Goal: Task Accomplishment & Management: Manage account settings

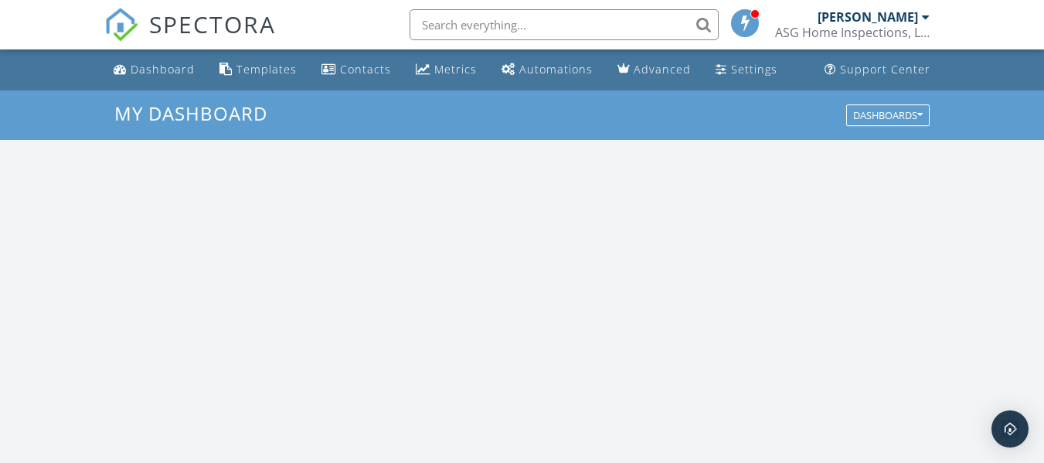
scroll to position [1430, 1068]
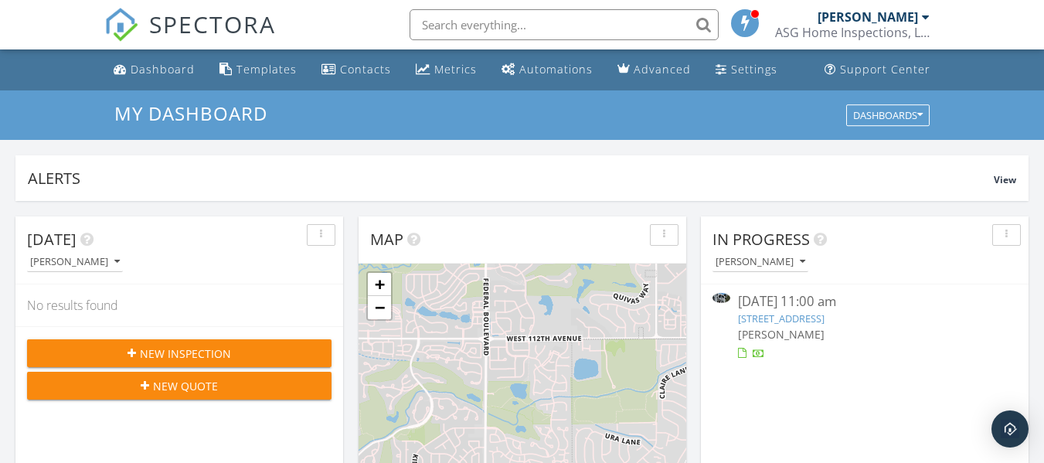
click at [807, 317] on link "7444 Singing Hills Ct Bldg B, Boulder, CO 80301" at bounding box center [781, 318] width 87 height 14
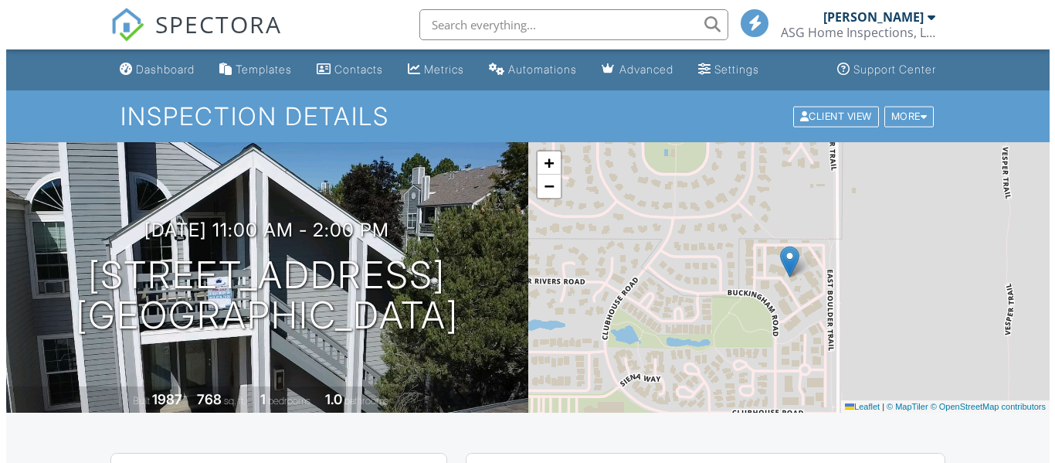
scroll to position [464, 0]
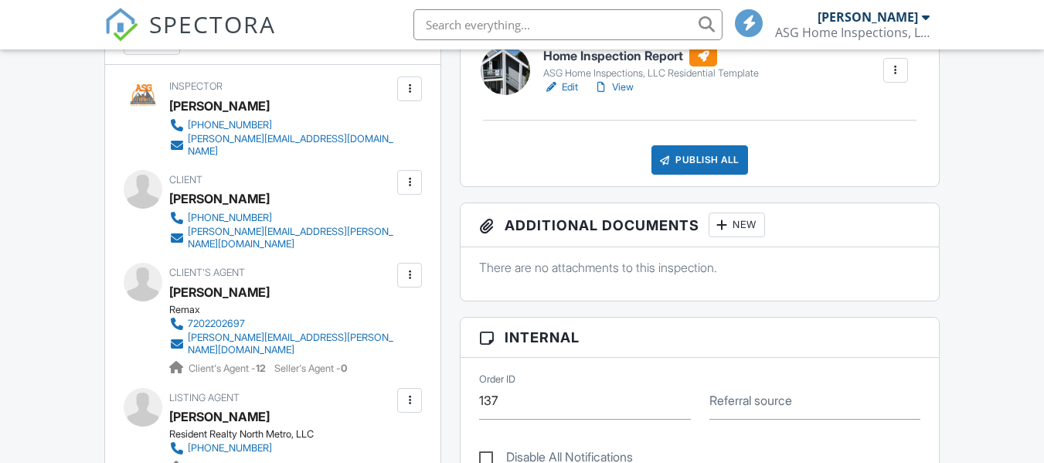
click at [685, 161] on div "Publish All" at bounding box center [699, 159] width 97 height 29
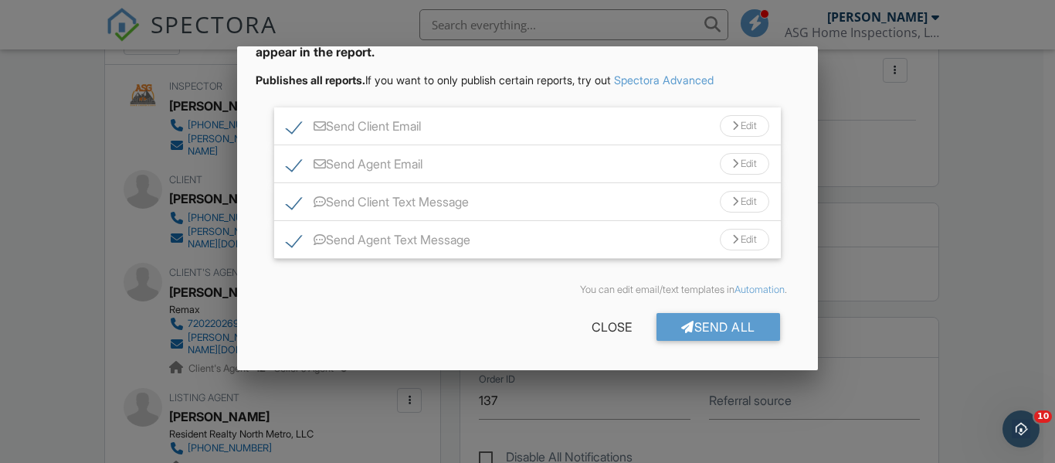
scroll to position [0, 0]
click at [698, 331] on div "Send All" at bounding box center [719, 327] width 124 height 28
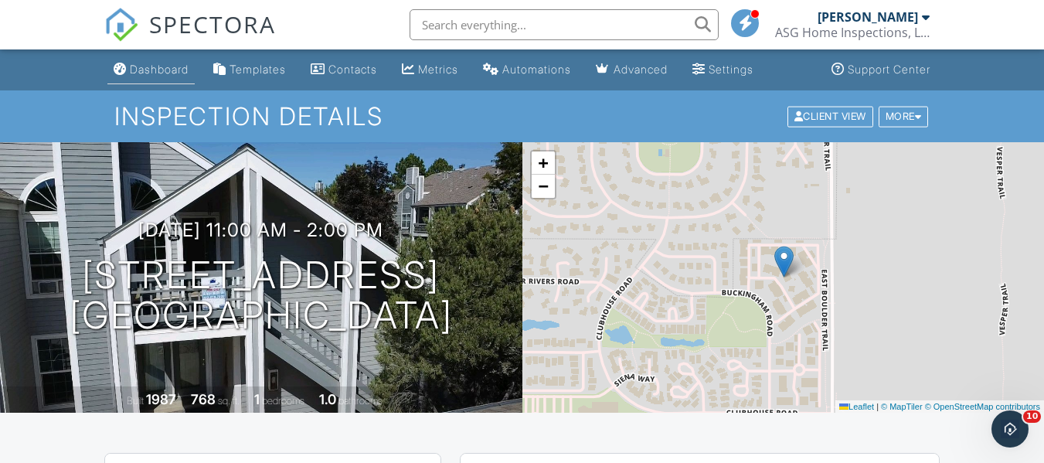
click at [158, 73] on div "Dashboard" at bounding box center [159, 69] width 59 height 13
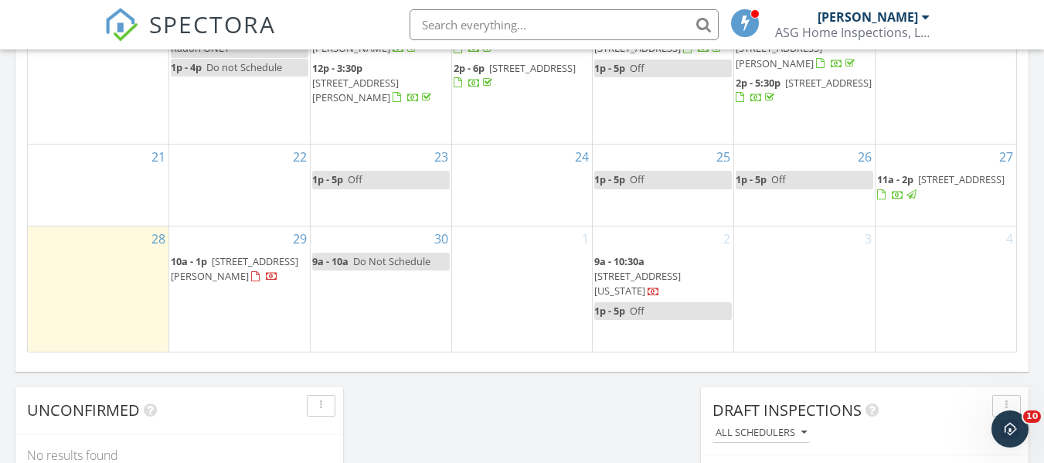
scroll to position [1082, 0]
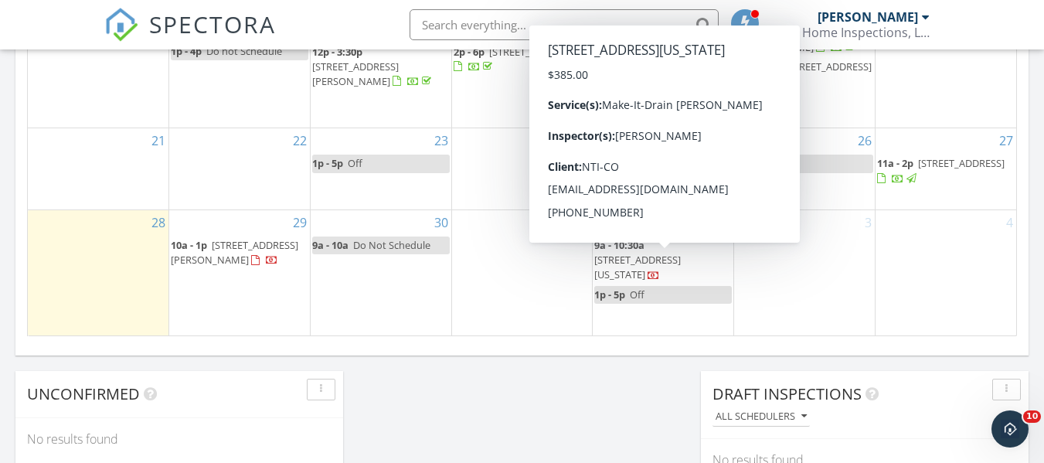
click at [664, 264] on span "[STREET_ADDRESS][US_STATE]" at bounding box center [637, 267] width 87 height 29
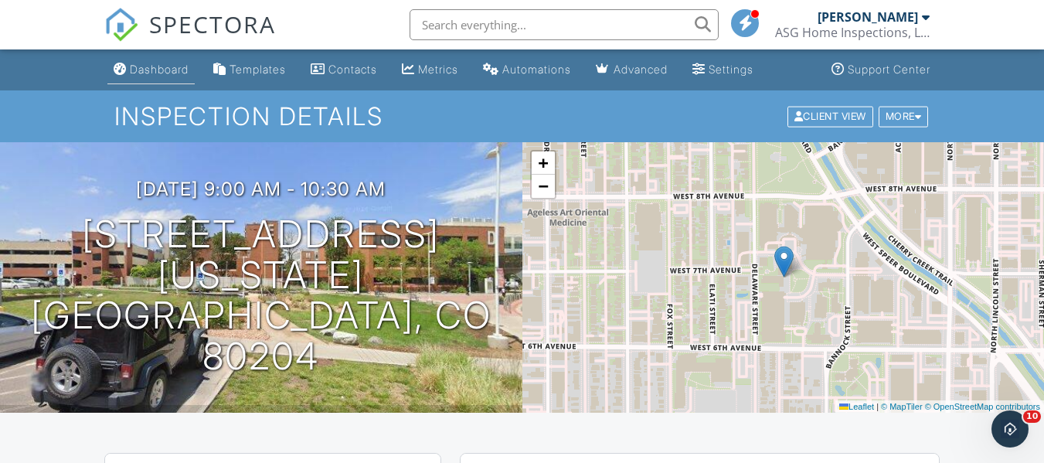
click at [146, 69] on div "Dashboard" at bounding box center [159, 69] width 59 height 13
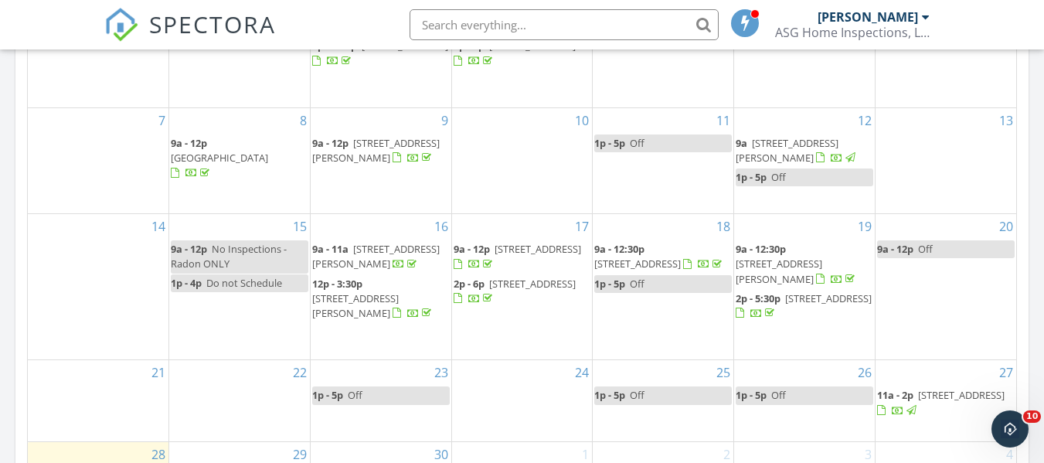
scroll to position [1236, 0]
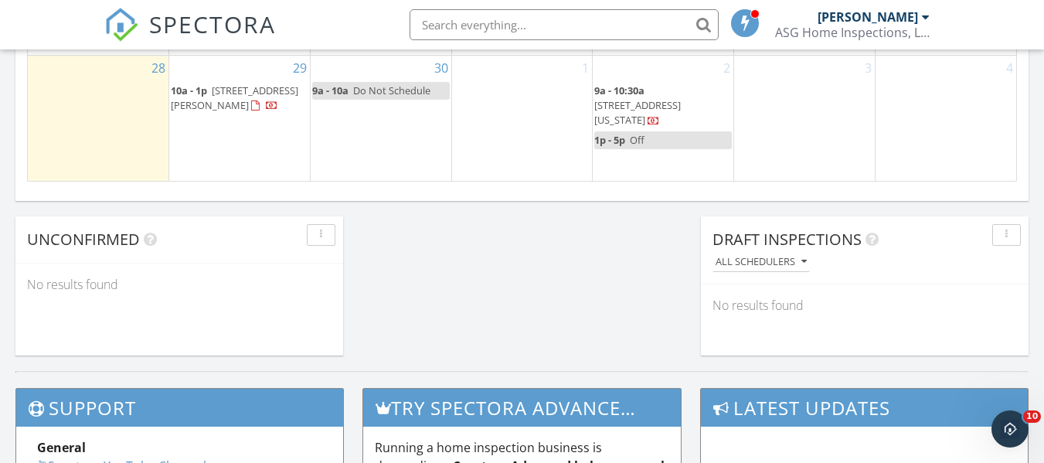
click at [246, 112] on span "9799 Jellison St, Westminster 80021" at bounding box center [234, 97] width 127 height 29
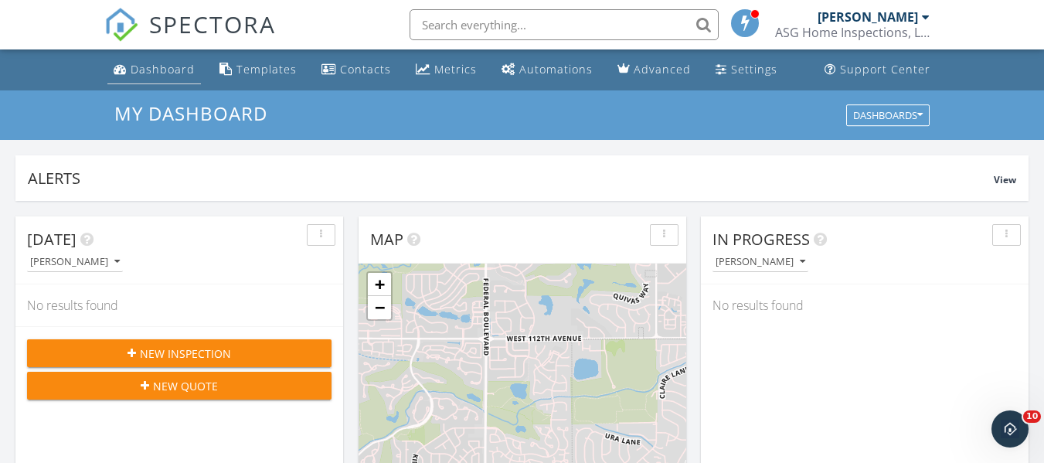
click at [169, 74] on div "Dashboard" at bounding box center [163, 69] width 64 height 15
